Goal: Browse casually

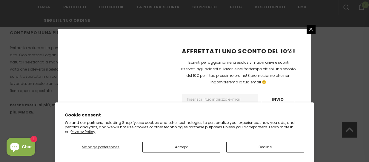
scroll to position [461, 0]
